Goal: Entertainment & Leisure: Consume media (video, audio)

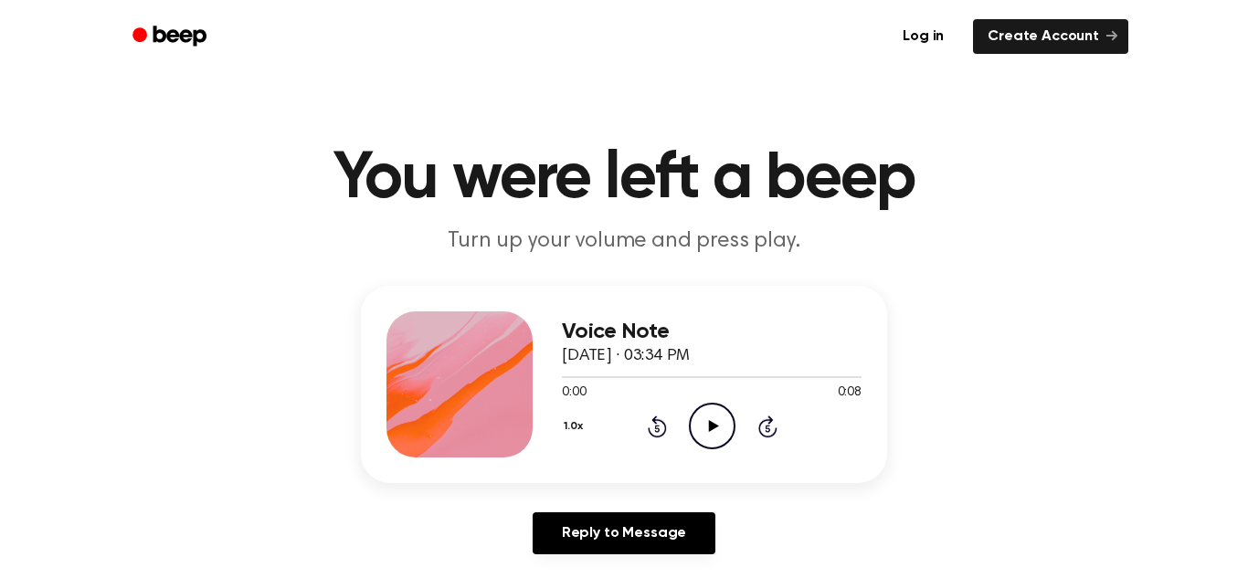
click at [716, 417] on icon "Play Audio" at bounding box center [712, 426] width 47 height 47
click at [709, 427] on icon at bounding box center [713, 426] width 10 height 12
click at [686, 411] on div "1.0x Rewind 5 seconds Play Audio Skip 5 seconds" at bounding box center [712, 426] width 300 height 47
click at [706, 419] on icon "Play Audio" at bounding box center [712, 426] width 47 height 47
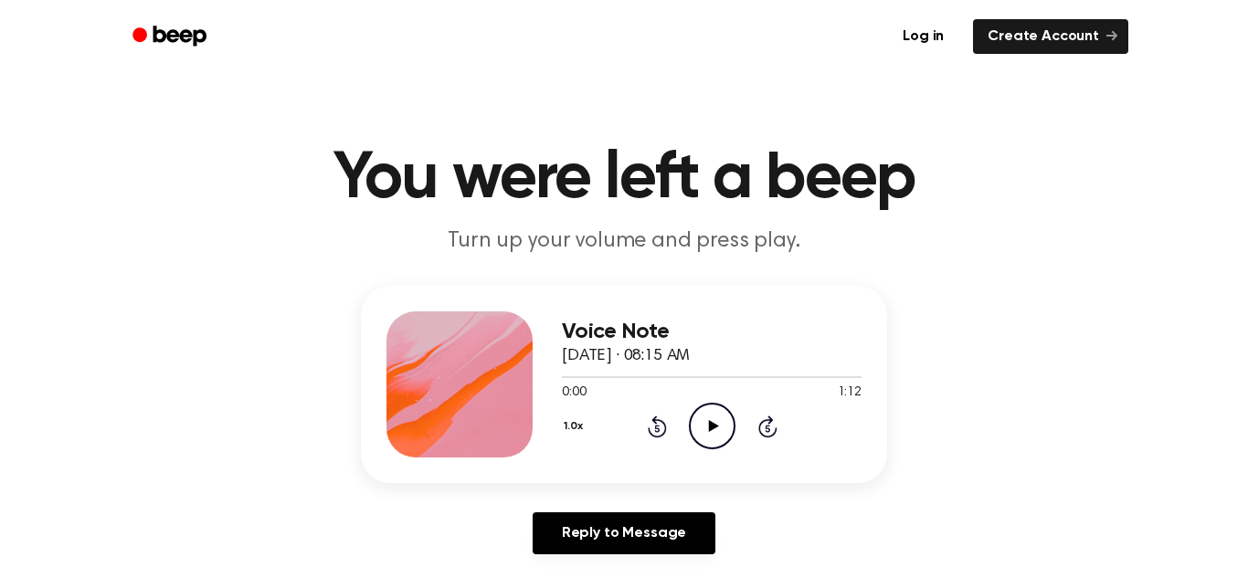
click at [715, 428] on icon "Play Audio" at bounding box center [712, 426] width 47 height 47
click at [714, 439] on icon "Play Audio" at bounding box center [712, 426] width 47 height 47
click at [707, 437] on icon "Play Audio" at bounding box center [712, 426] width 47 height 47
click at [718, 428] on icon "Pause Audio" at bounding box center [712, 426] width 47 height 47
